Goal: Task Accomplishment & Management: Manage account settings

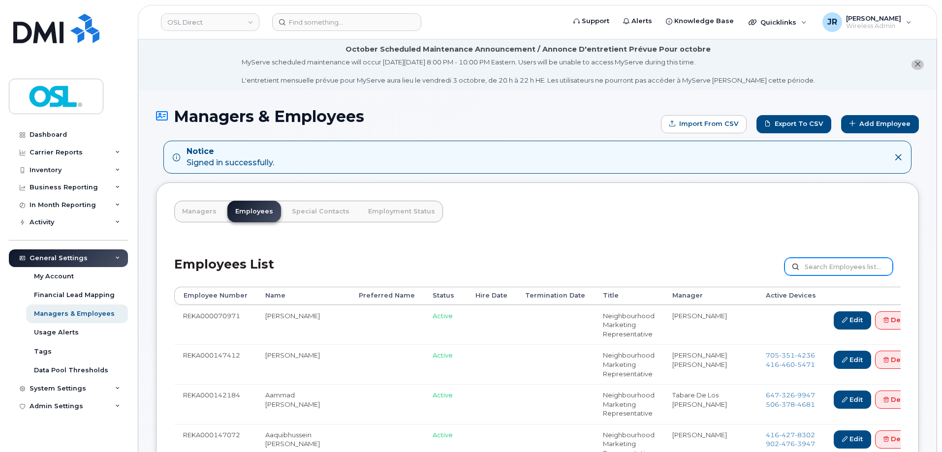
drag, startPoint x: 823, startPoint y: 256, endPoint x: 824, endPoint y: 270, distance: 13.3
click at [824, 257] on div "Employees List Customize Filter Refresh Export" at bounding box center [537, 263] width 726 height 47
click at [825, 272] on input "text" at bounding box center [838, 267] width 108 height 18
paste input "REKA000151130"
type input "REKA000151130"
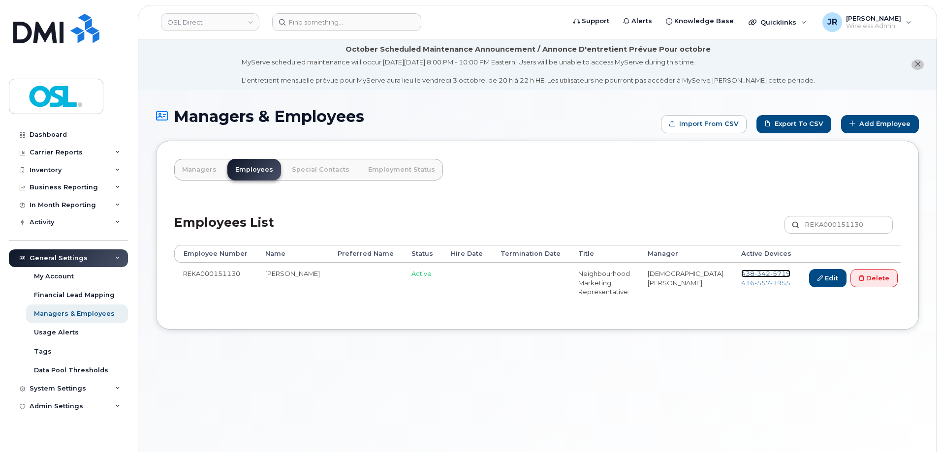
click at [741, 272] on span "[PHONE_NUMBER]" at bounding box center [765, 274] width 49 height 8
click at [744, 282] on span "[PHONE_NUMBER]" at bounding box center [765, 283] width 49 height 8
click at [865, 279] on link "Delete" at bounding box center [873, 278] width 47 height 18
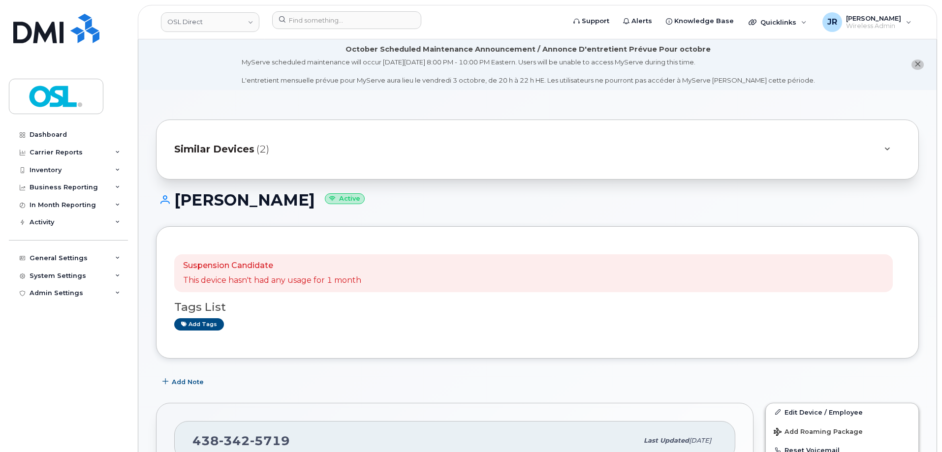
click at [921, 67] on button "close notification" at bounding box center [917, 65] width 12 height 10
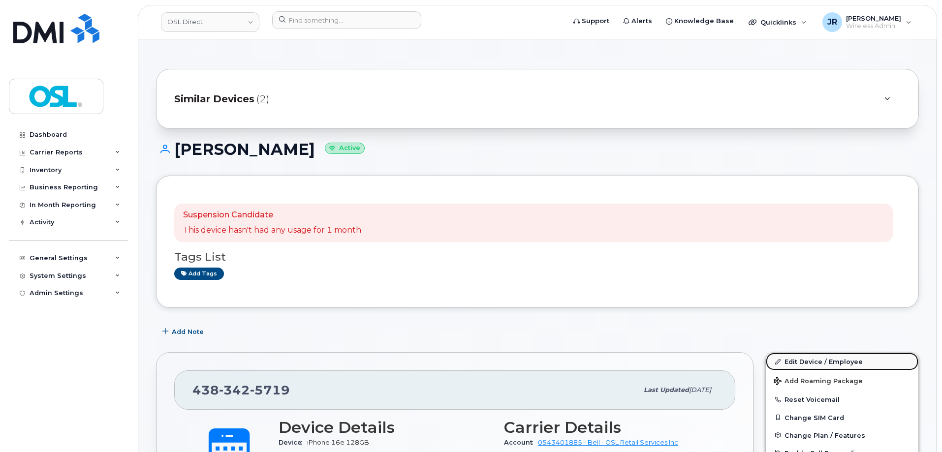
click at [808, 359] on link "Edit Device / Employee" at bounding box center [842, 362] width 153 height 18
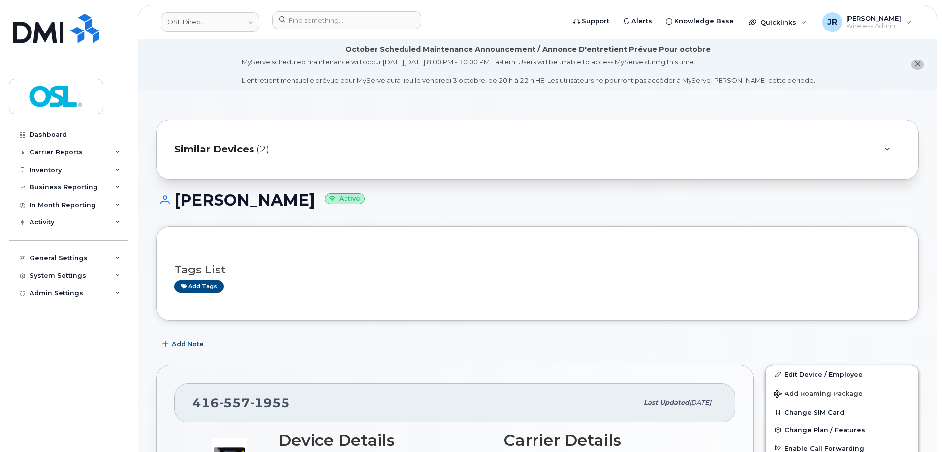
click at [812, 369] on link "Edit Device / Employee" at bounding box center [842, 375] width 153 height 18
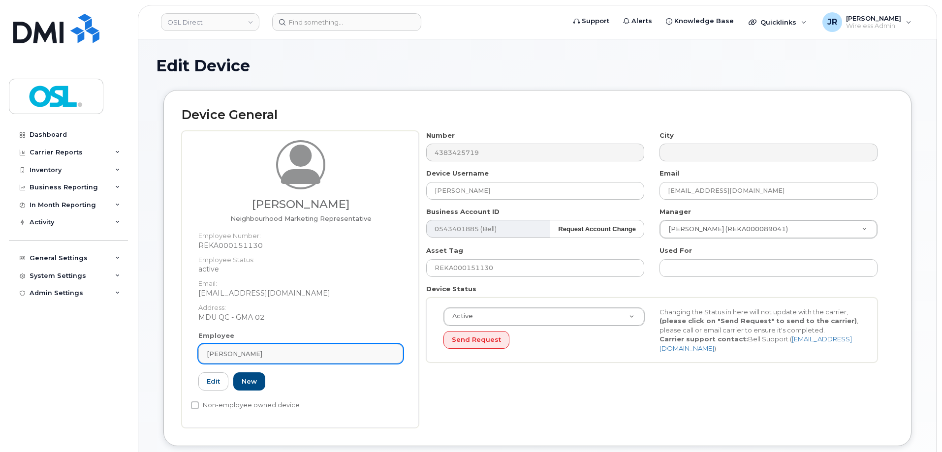
click at [310, 359] on link "[PERSON_NAME]" at bounding box center [300, 354] width 205 height 20
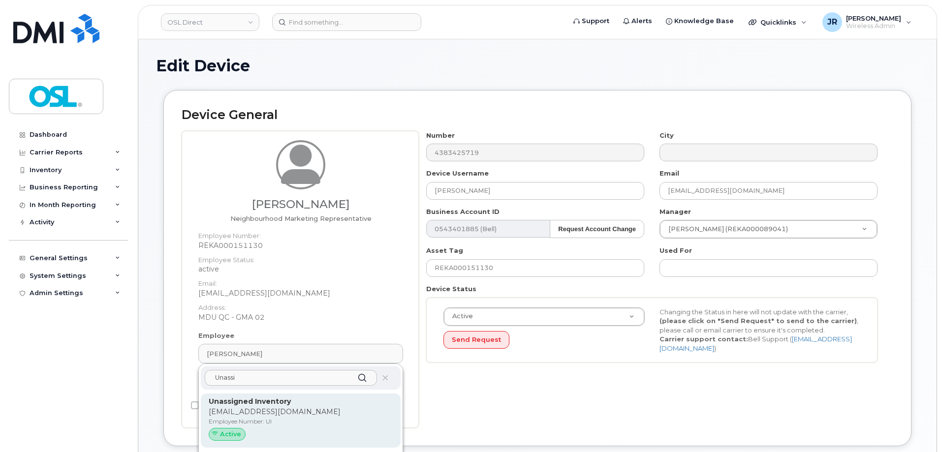
type input "Unassi"
click at [269, 415] on p "[EMAIL_ADDRESS][DOMAIN_NAME]" at bounding box center [301, 412] width 184 height 10
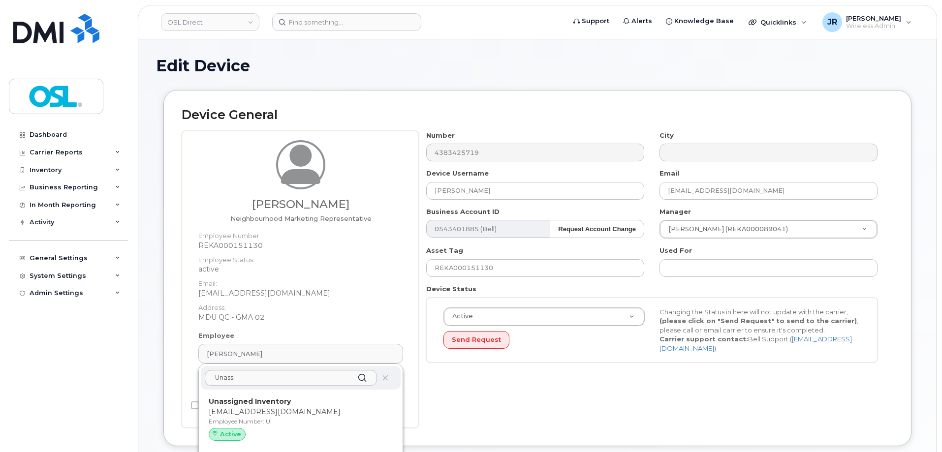
type input "UI"
type input "Unassigned Inventory"
type input "[EMAIL_ADDRESS][DOMAIN_NAME]"
type input "4724252"
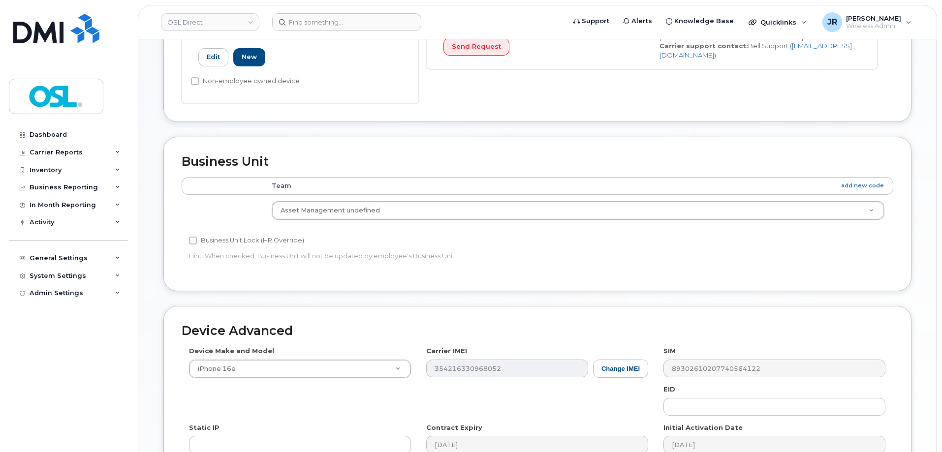
scroll to position [441, 0]
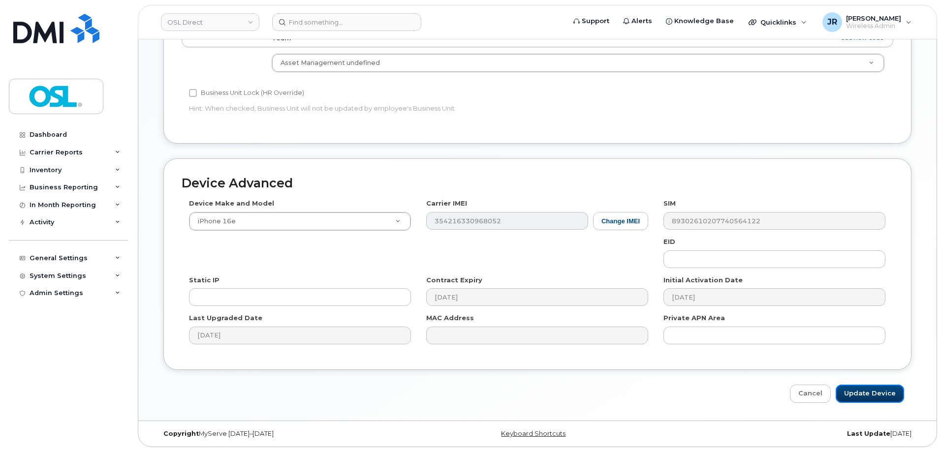
click at [860, 399] on input "Update Device" at bounding box center [869, 394] width 68 height 18
type input "Saving..."
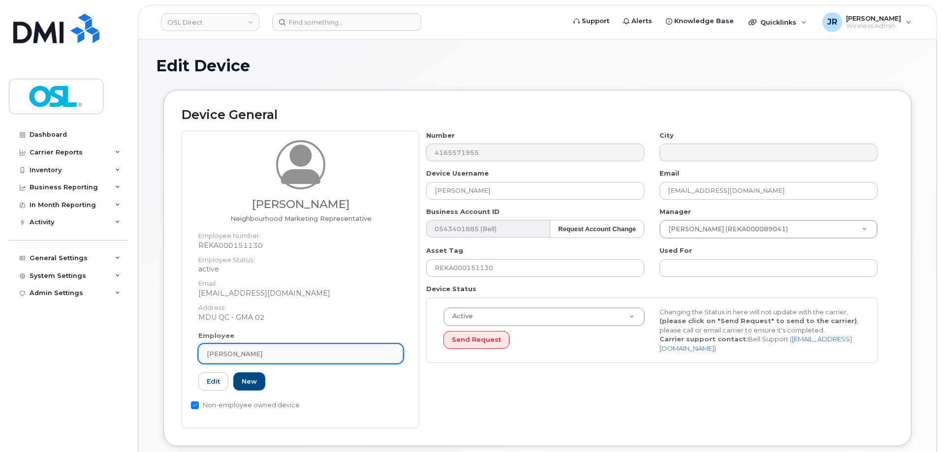
click at [304, 356] on div "[PERSON_NAME]" at bounding box center [301, 353] width 188 height 9
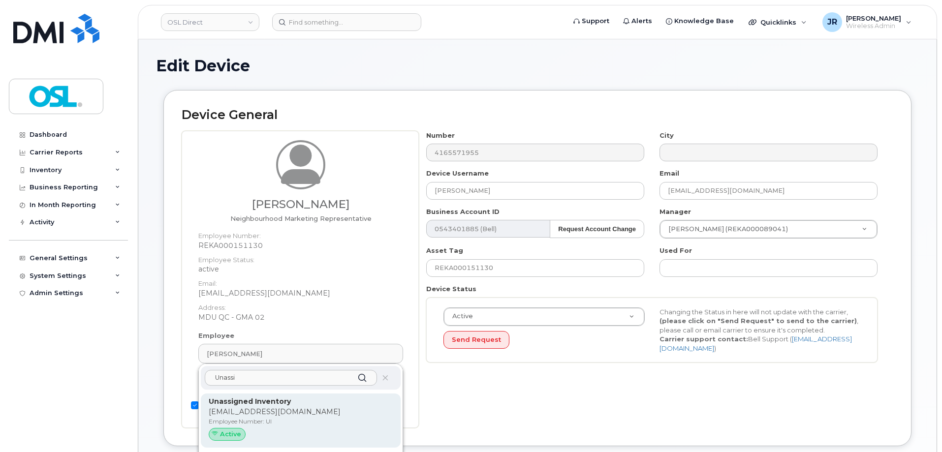
type input "Unassi"
click at [250, 413] on p "[EMAIL_ADDRESS][DOMAIN_NAME]" at bounding box center [301, 412] width 184 height 10
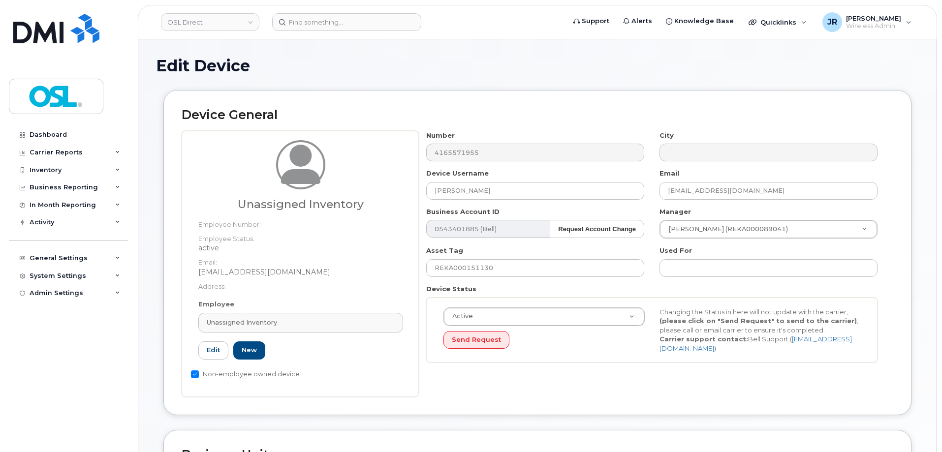
type input "UI"
type input "Unassigned Inventory"
type input "[EMAIL_ADDRESS][DOMAIN_NAME]"
type input "4724252"
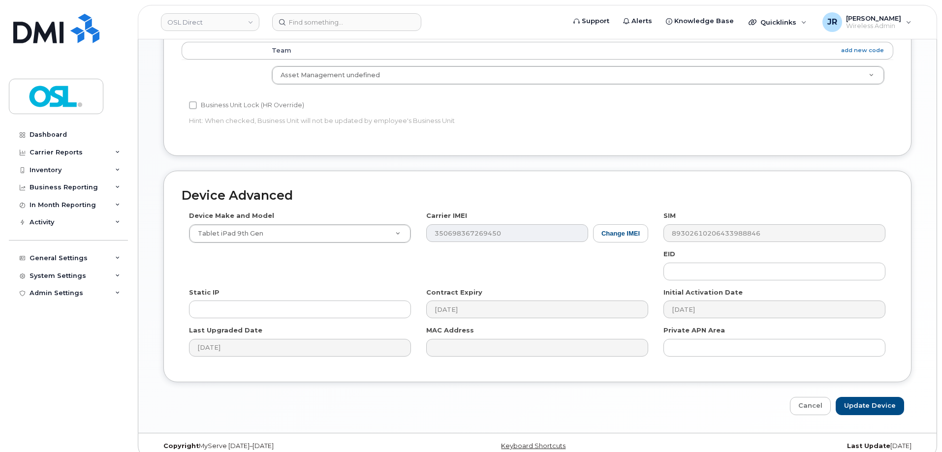
scroll to position [441, 0]
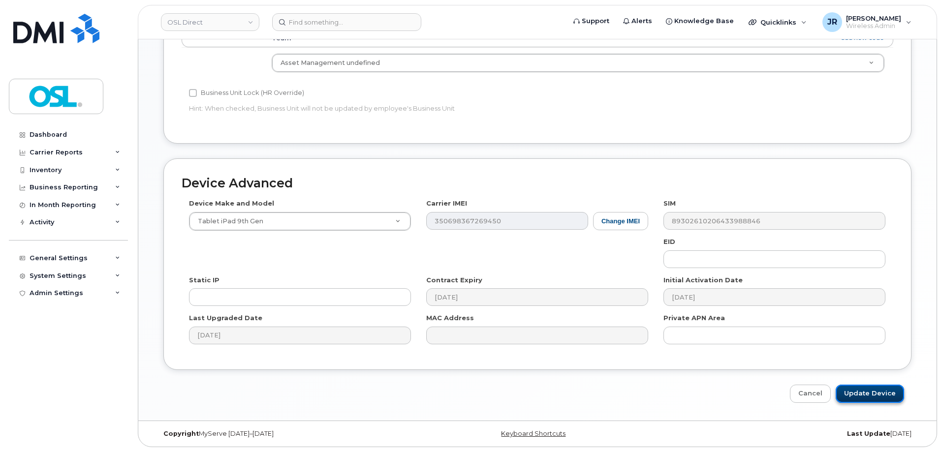
click at [878, 395] on input "Update Device" at bounding box center [869, 394] width 68 height 18
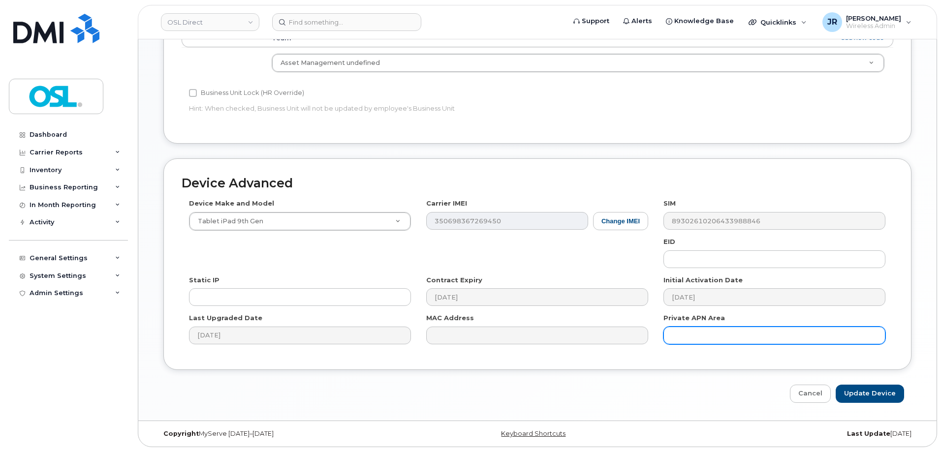
type input "Saving..."
